Goal: Information Seeking & Learning: Learn about a topic

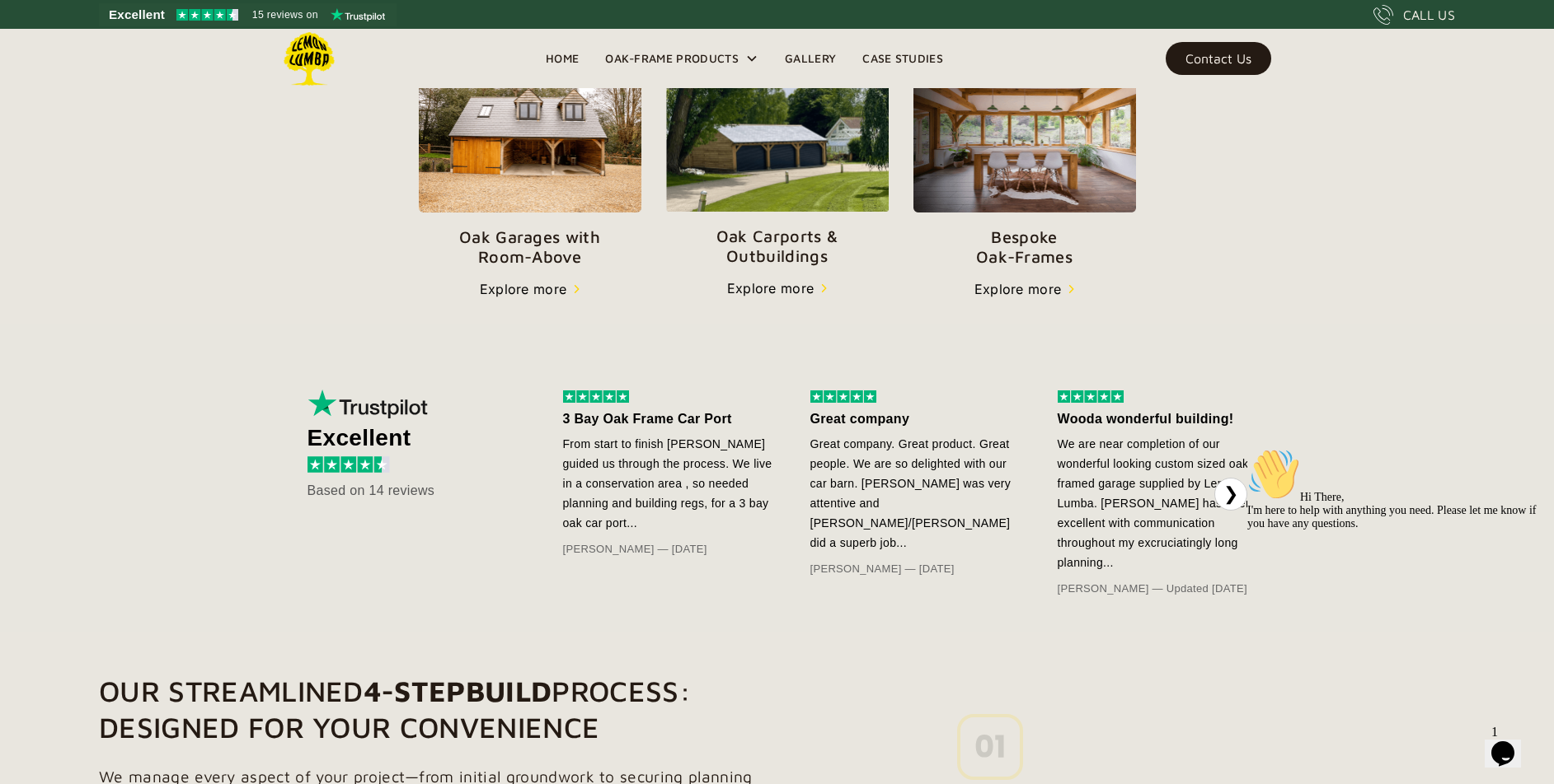
scroll to position [634, 0]
click at [517, 270] on div "Oak Garages with   Room-Above Explore more" at bounding box center [530, 180] width 222 height 239
click at [516, 256] on p "Oak Garages with   Room-Above" at bounding box center [530, 248] width 222 height 40
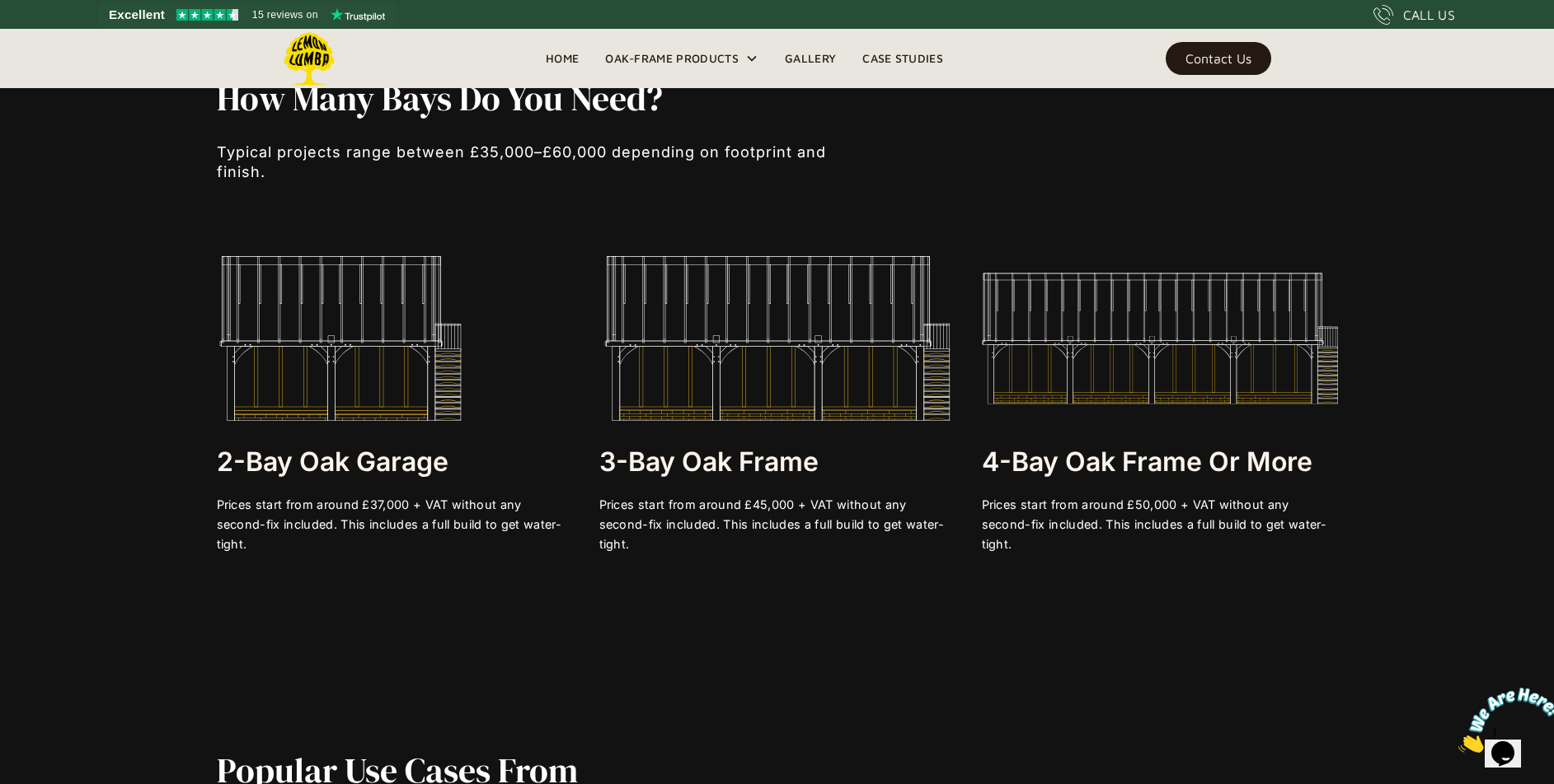
scroll to position [3344, 0]
click at [383, 361] on img at bounding box center [340, 337] width 248 height 165
click at [361, 408] on img at bounding box center [340, 337] width 248 height 165
click at [368, 477] on h3 "2-bay Oak Garage" at bounding box center [395, 461] width 356 height 33
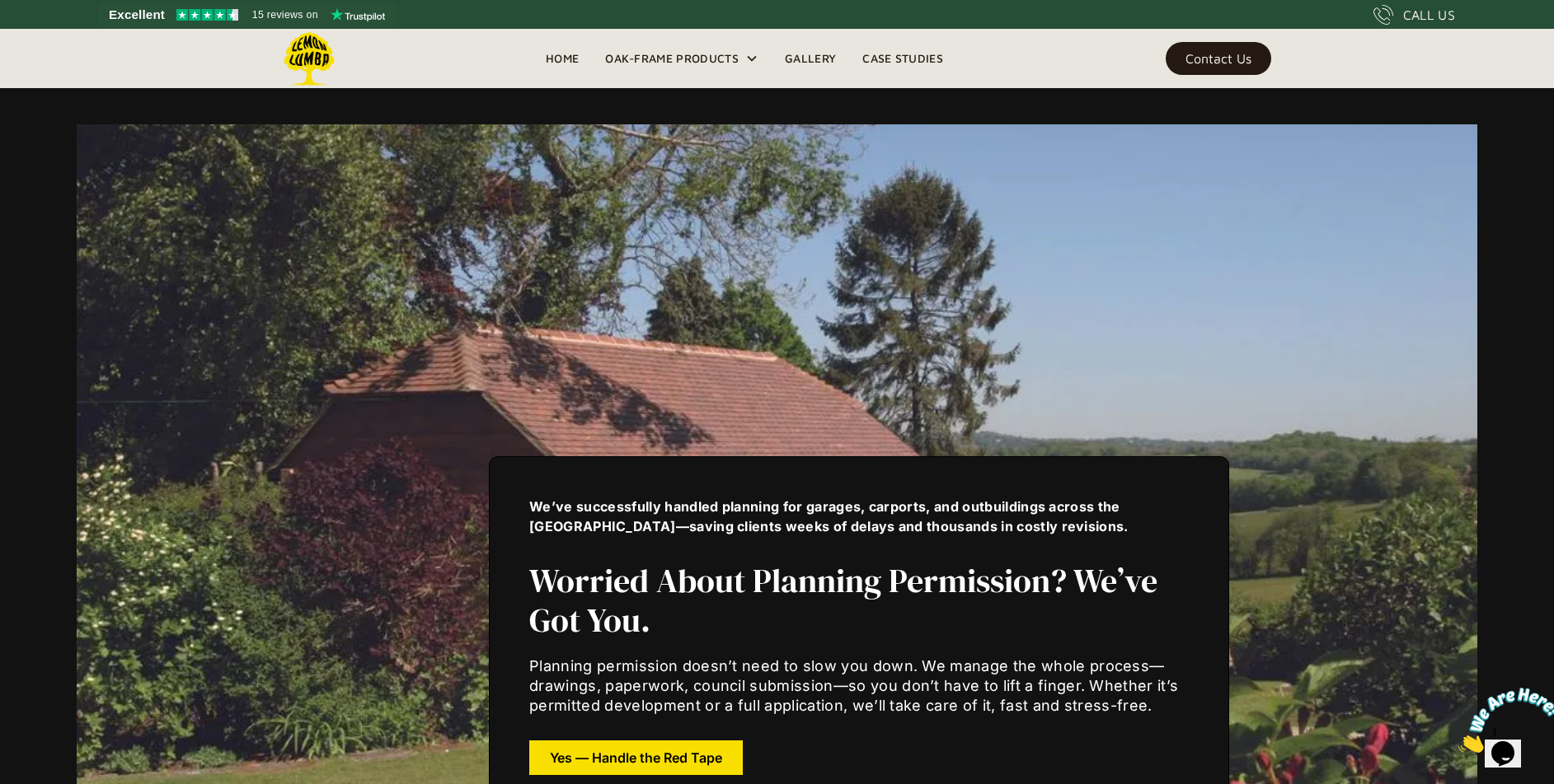
scroll to position [6284, 0]
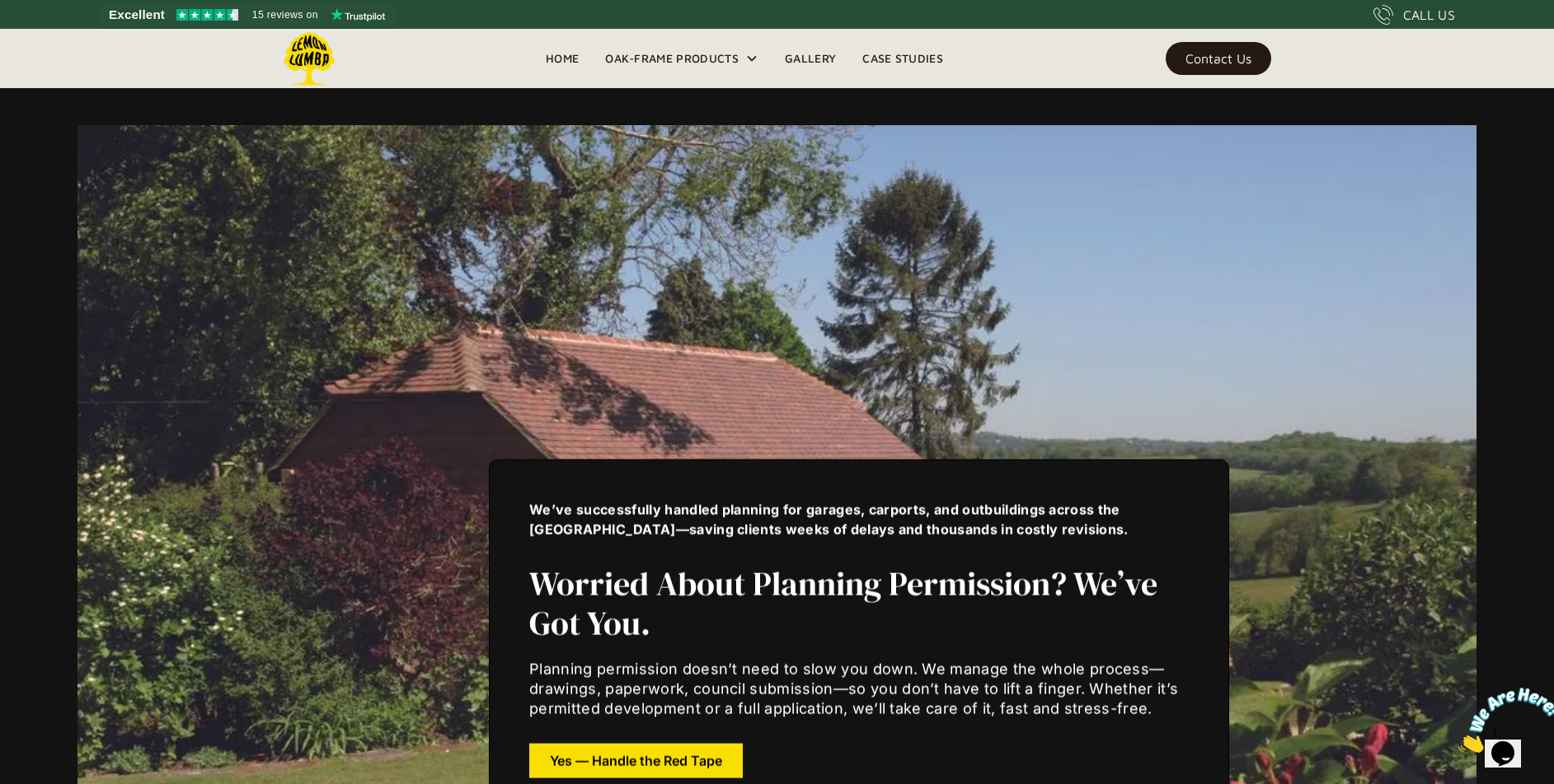
click at [925, 377] on div "We’ve successfully handled planning for garages, carports, and outbuildings acr…" at bounding box center [777, 640] width 1055 height 784
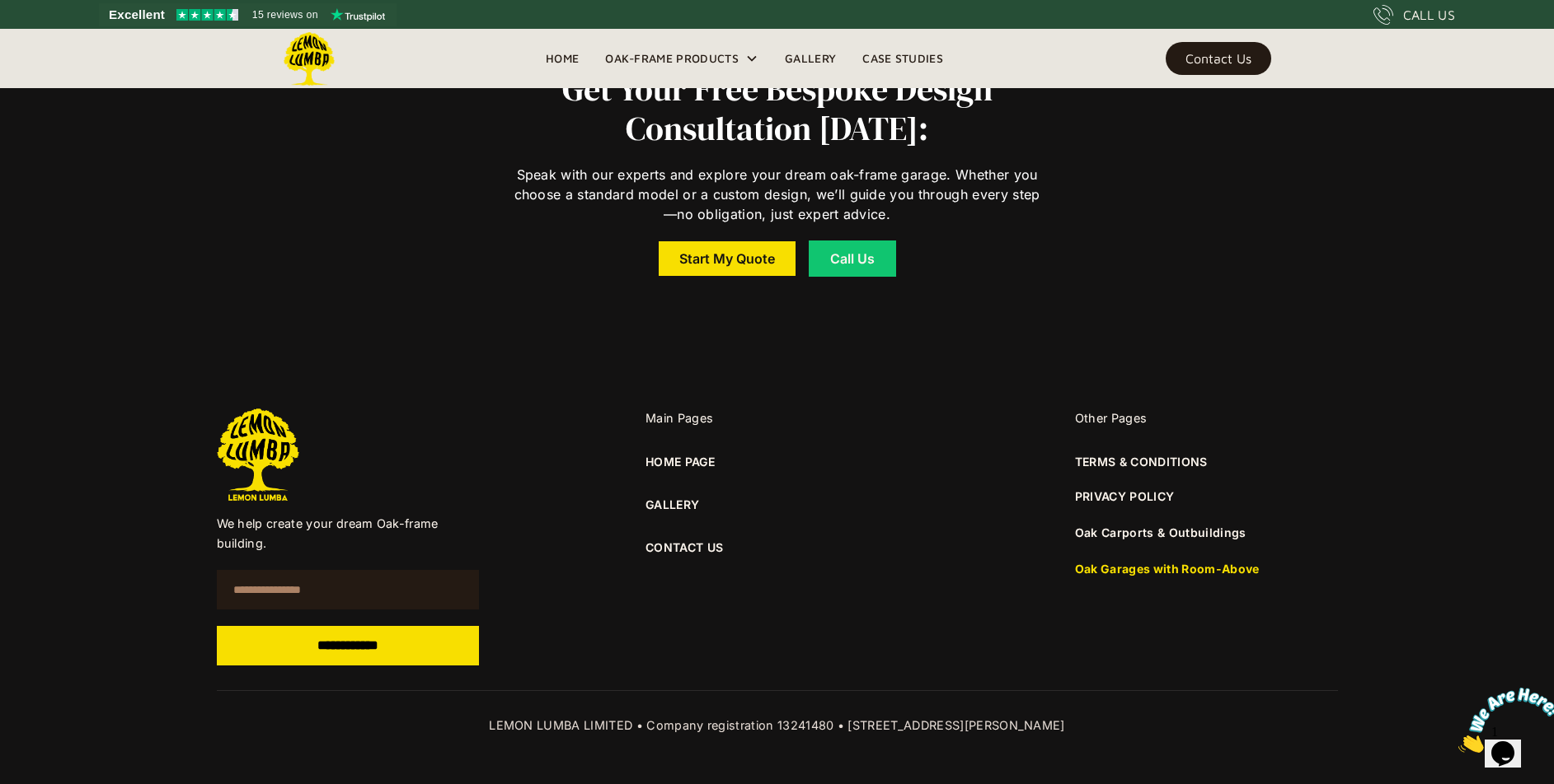
scroll to position [12613, 0]
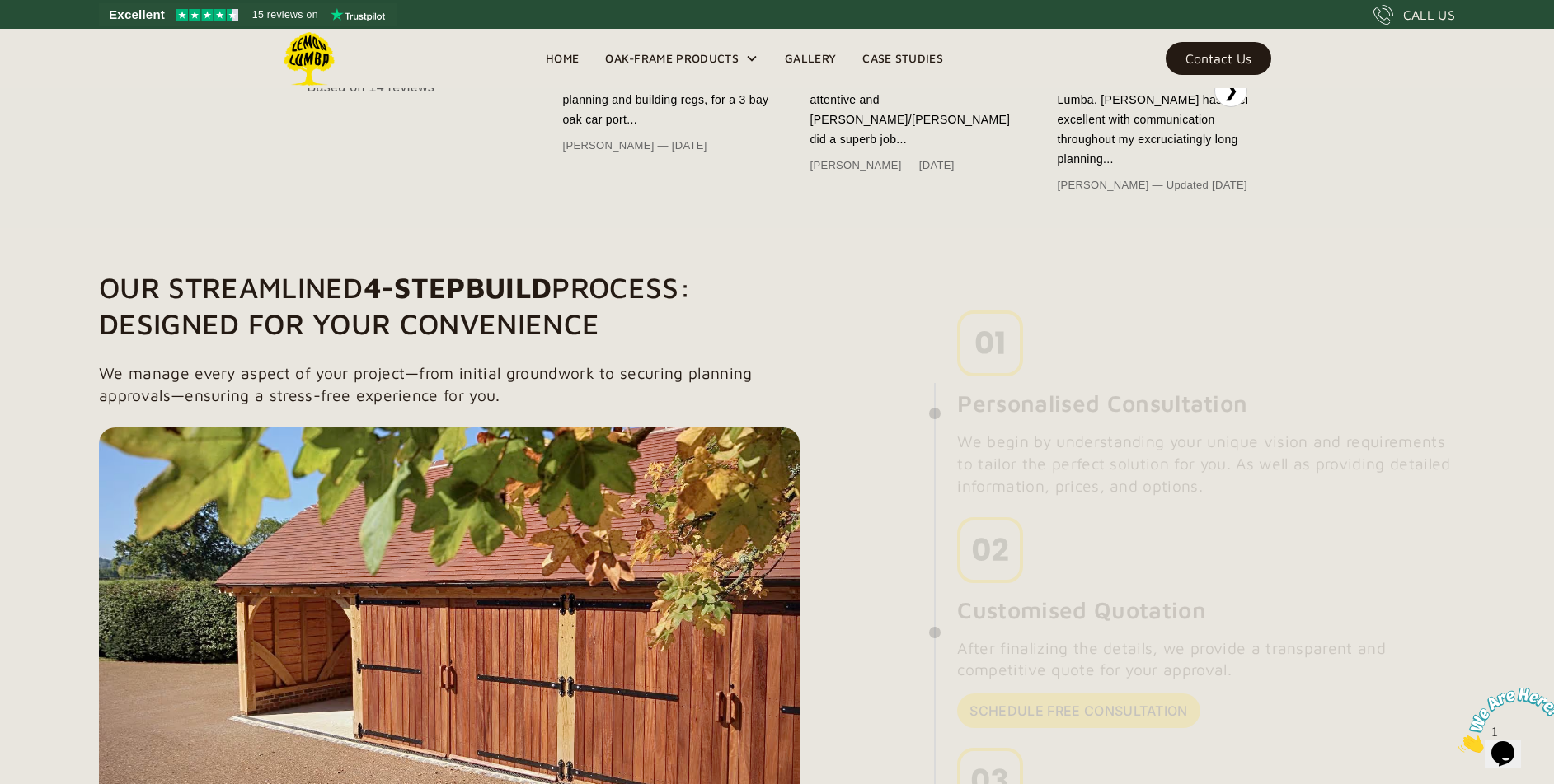
scroll to position [1038, 0]
